Goal: Navigation & Orientation: Find specific page/section

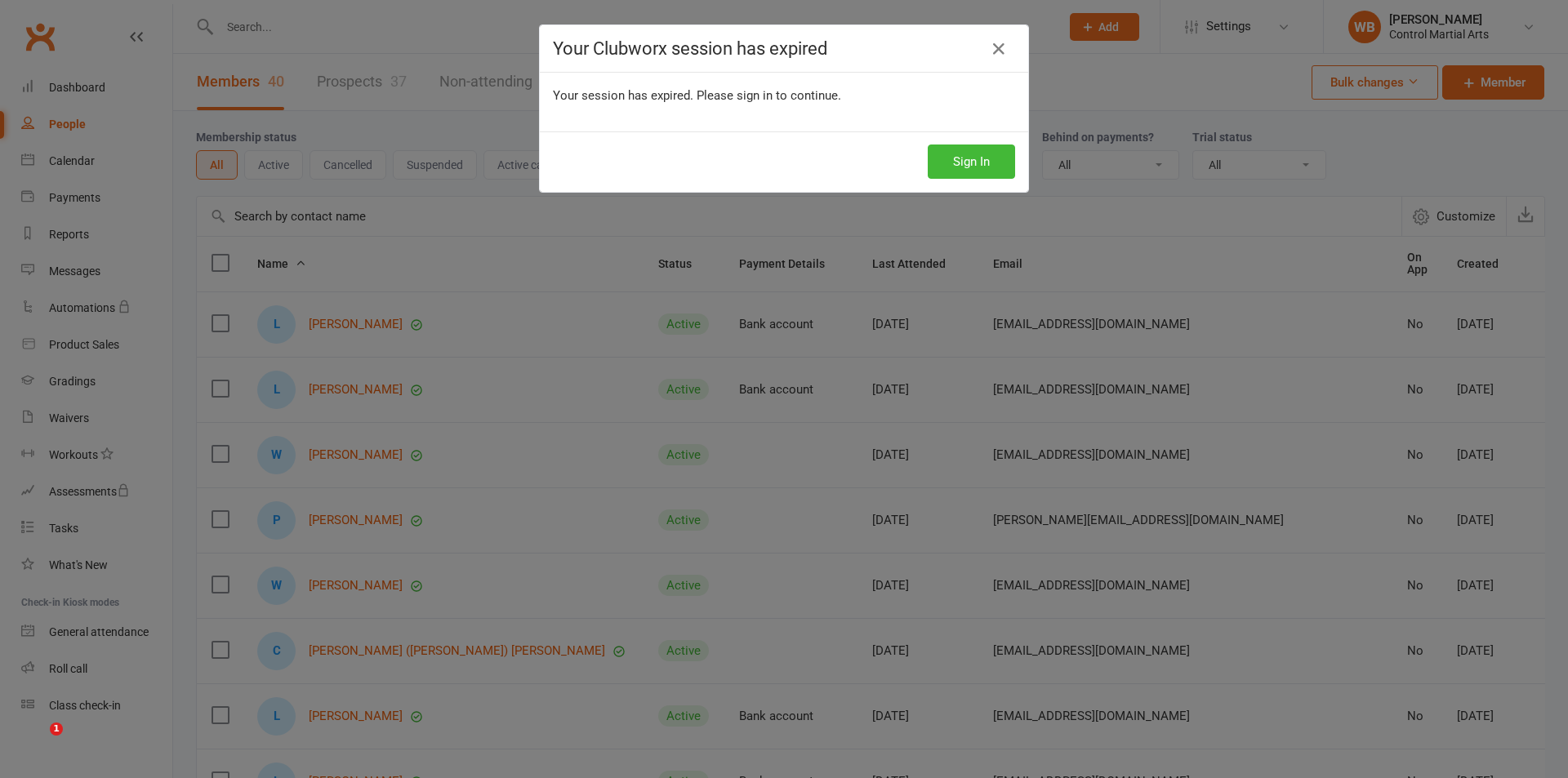
select select "25"
click at [991, 49] on icon at bounding box center [998, 49] width 20 height 20
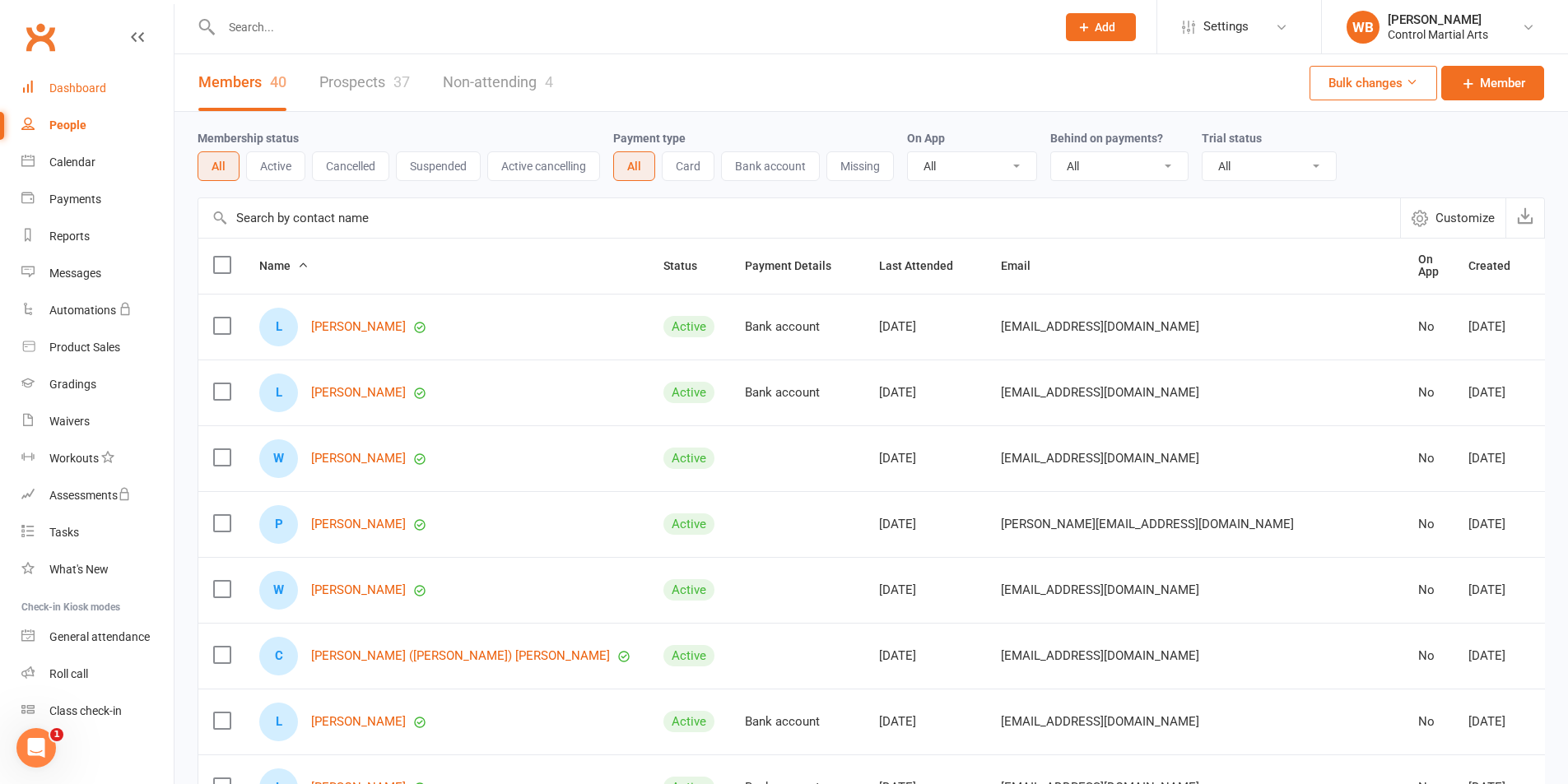
click at [58, 76] on link "Dashboard" at bounding box center [97, 88] width 152 height 37
